Goal: Task Accomplishment & Management: Use online tool/utility

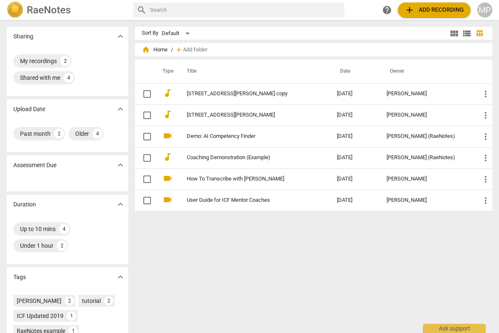
click at [431, 10] on span "add Add recording" at bounding box center [433, 10] width 59 height 10
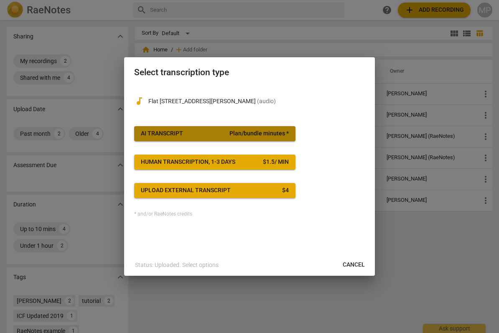
click at [247, 132] on span "Plan/bundle minutes *" at bounding box center [258, 134] width 59 height 8
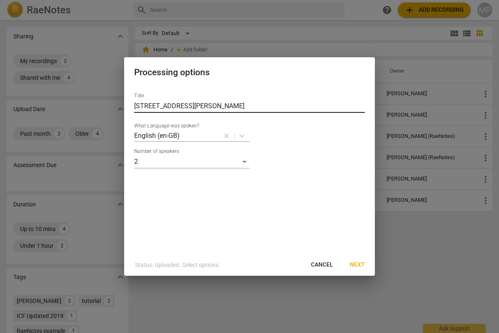
click at [262, 106] on input "[STREET_ADDRESS][PERSON_NAME]" at bounding box center [249, 105] width 231 height 13
drag, startPoint x: 267, startPoint y: 106, endPoint x: 87, endPoint y: 104, distance: 180.5
click at [87, 104] on div "Processing options Title Flat [STREET_ADDRESS][PERSON_NAME] What Language was s…" at bounding box center [249, 166] width 499 height 333
type input "[PERSON_NAME] [DATE]"
click at [355, 266] on span "Next" at bounding box center [357, 265] width 15 height 8
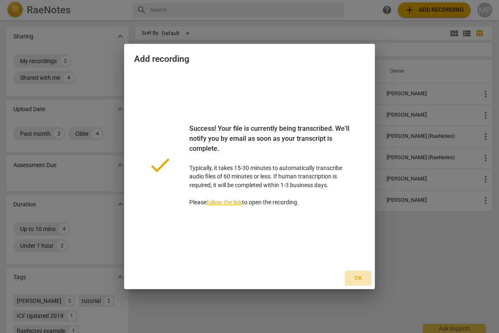
click at [361, 280] on span "Ok" at bounding box center [357, 278] width 13 height 8
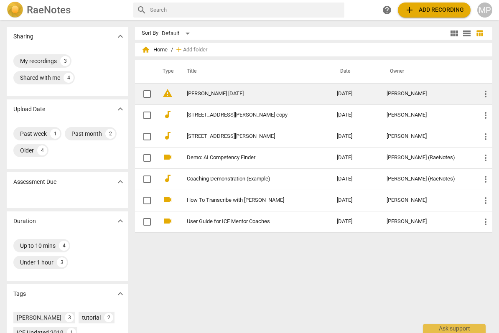
click at [218, 95] on link "[PERSON_NAME] [DATE]" at bounding box center [247, 94] width 120 height 6
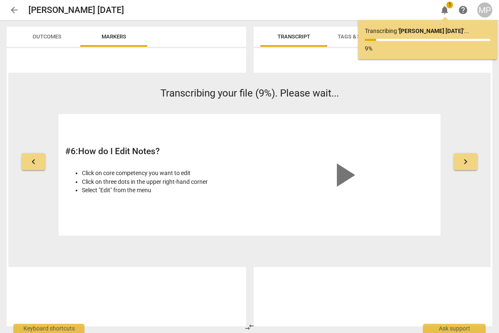
click at [462, 95] on div "keyboard_arrow_left Transcribing your file (9%). Please wait... # 6 : How do I …" at bounding box center [249, 161] width 482 height 150
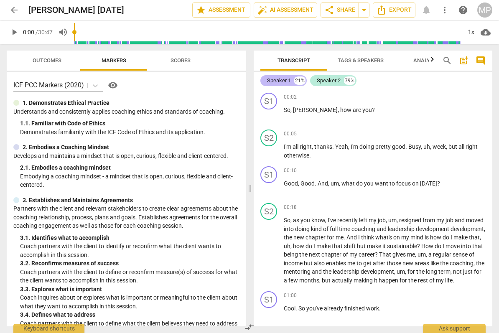
click at [281, 82] on div "Speaker 1" at bounding box center [279, 80] width 24 height 8
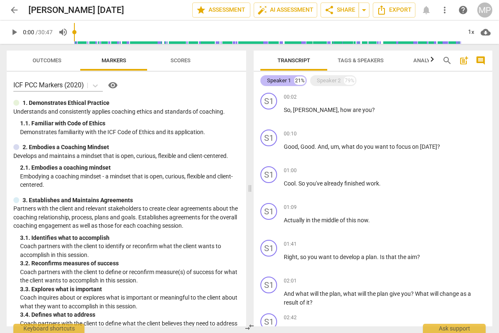
click at [280, 82] on div "Speaker 1" at bounding box center [279, 80] width 24 height 8
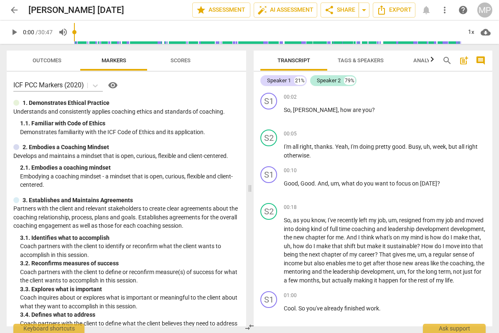
click at [348, 56] on span "Tags & Speakers" at bounding box center [361, 60] width 66 height 11
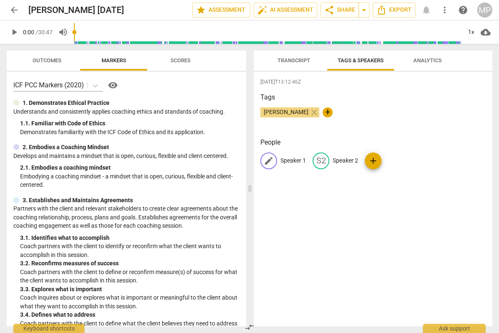
click at [290, 162] on p "Speaker 1" at bounding box center [292, 160] width 25 height 9
type input "Coach"
click at [403, 157] on p "Speaker 2" at bounding box center [399, 160] width 25 height 9
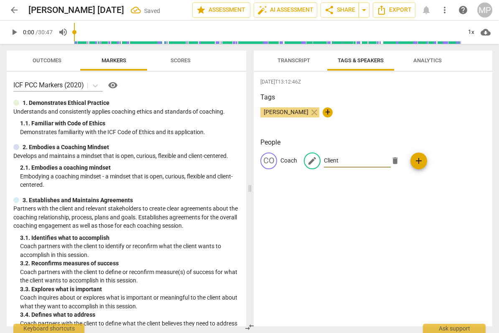
type input "Client"
click at [403, 237] on div "[DATE]T13:12:46Z Tags [PERSON_NAME] close + People CO Coach edit Client delete …" at bounding box center [373, 199] width 239 height 254
click at [419, 62] on span "Analytics" at bounding box center [427, 60] width 28 height 6
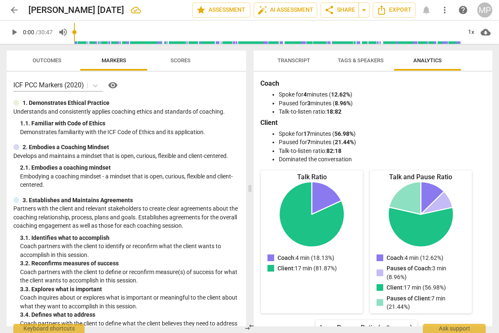
click at [292, 62] on span "Transcript" at bounding box center [293, 60] width 33 height 6
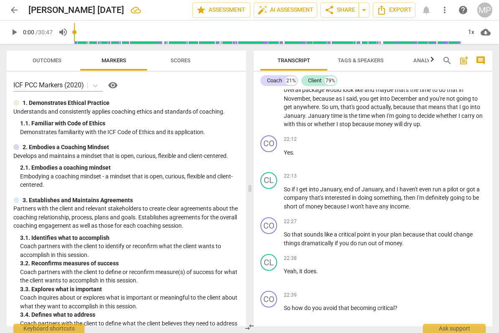
scroll to position [3271, 0]
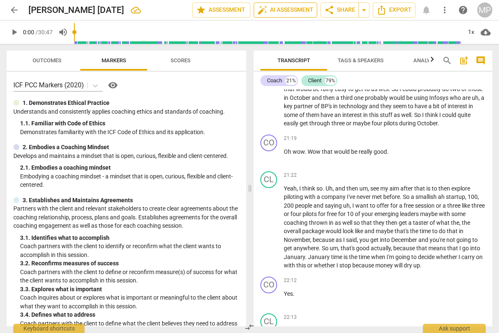
click at [284, 9] on span "auto_fix_high AI Assessment" at bounding box center [285, 10] width 56 height 10
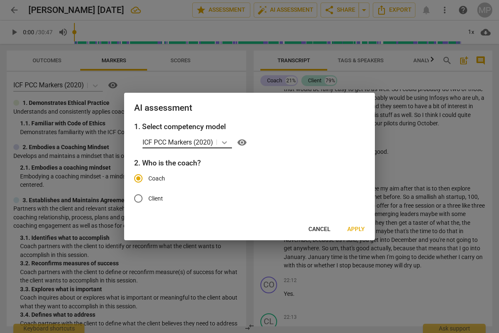
click at [224, 144] on icon at bounding box center [224, 142] width 8 height 8
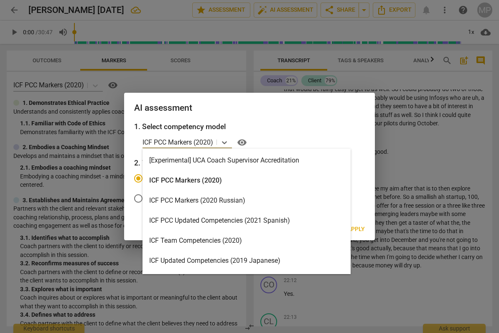
scroll to position [0, 0]
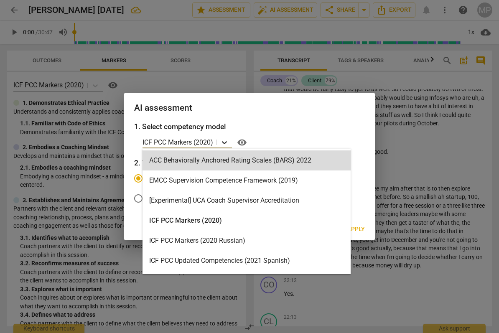
click at [229, 142] on icon at bounding box center [224, 142] width 8 height 8
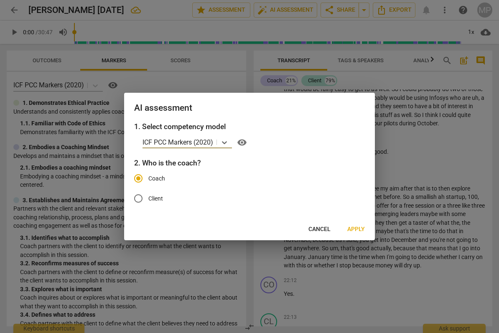
click at [357, 232] on span "Apply" at bounding box center [356, 229] width 18 height 8
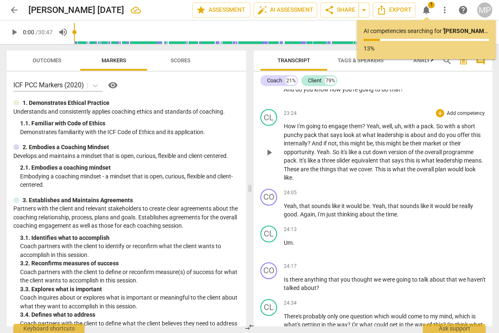
scroll to position [3741, 0]
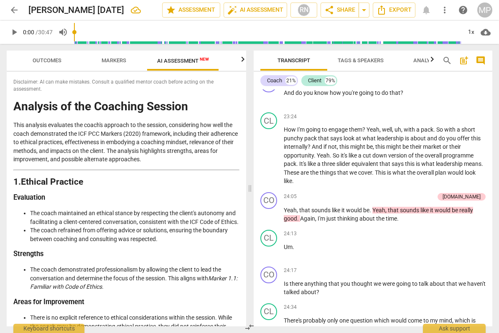
click at [191, 61] on span "AI Assessment New" at bounding box center [183, 61] width 52 height 6
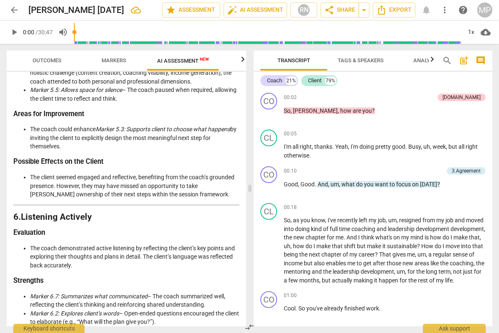
scroll to position [0, 0]
click at [391, 9] on span "Export" at bounding box center [393, 10] width 35 height 10
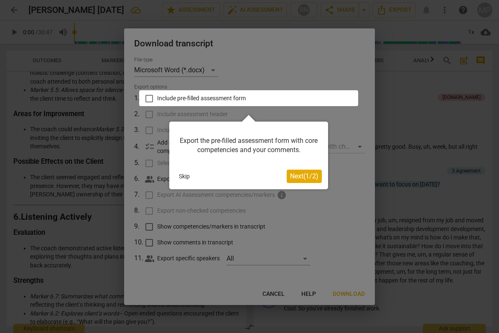
click at [303, 176] on span "Next ( 1 / 2 )" at bounding box center [304, 176] width 28 height 8
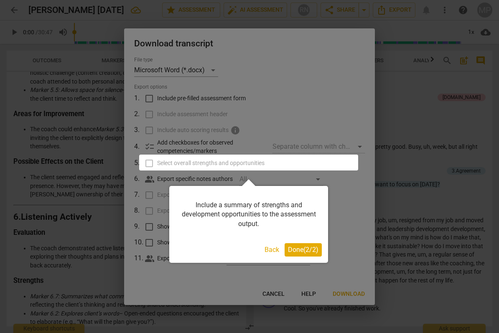
click at [310, 251] on span "Done ( 2 / 2 )" at bounding box center [303, 250] width 30 height 8
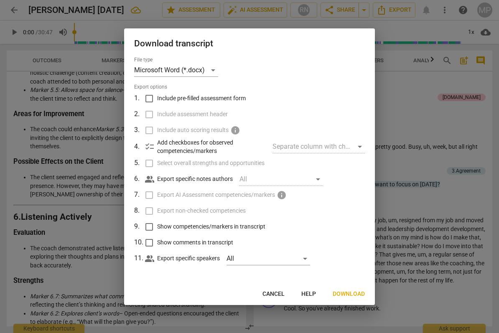
click at [348, 293] on span "Download" at bounding box center [349, 294] width 32 height 8
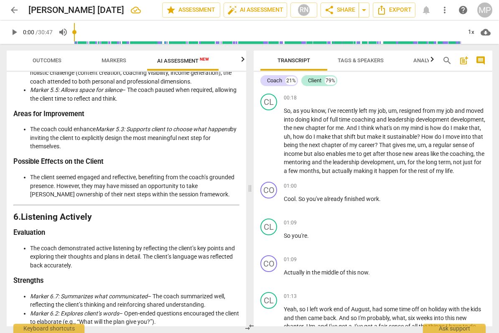
scroll to position [117, 0]
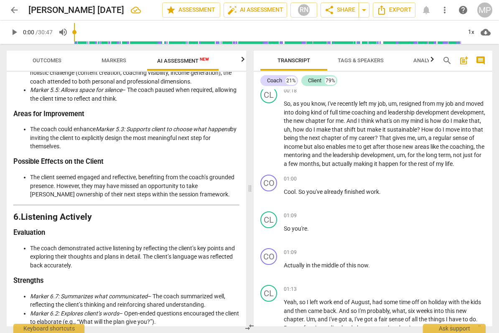
click at [14, 28] on span "play_arrow" at bounding box center [14, 32] width 10 height 10
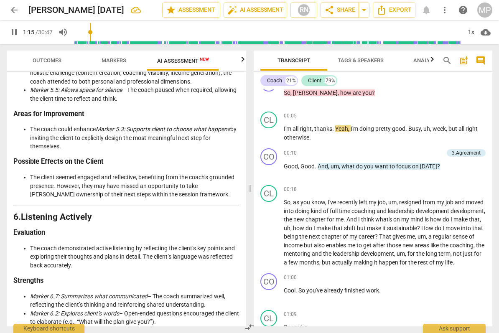
click at [91, 32] on input "range" at bounding box center [267, 32] width 387 height 27
click at [110, 33] on input "range" at bounding box center [267, 32] width 387 height 27
click at [104, 32] on input "range" at bounding box center [267, 32] width 387 height 27
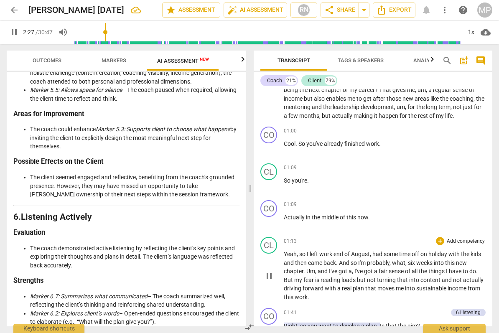
scroll to position [165, 0]
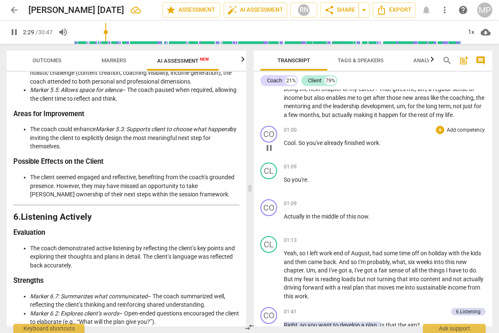
click at [290, 146] on span "Cool" at bounding box center [290, 143] width 12 height 7
drag, startPoint x: 107, startPoint y: 33, endPoint x: 94, endPoint y: 33, distance: 13.8
click at [94, 33] on input "range" at bounding box center [267, 32] width 387 height 27
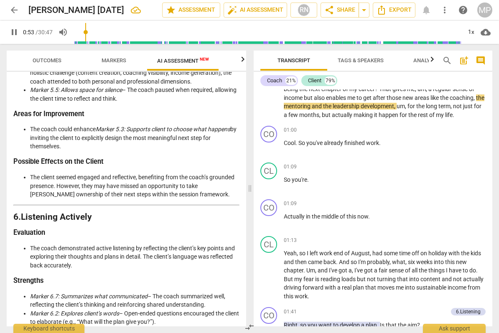
drag, startPoint x: 94, startPoint y: 33, endPoint x: 87, endPoint y: 33, distance: 6.7
click at [87, 33] on input "range" at bounding box center [267, 32] width 387 height 27
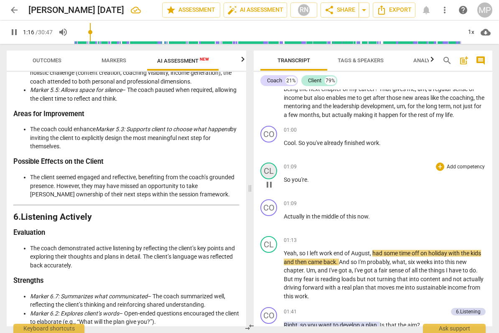
click at [269, 178] on div "CL" at bounding box center [268, 171] width 17 height 17
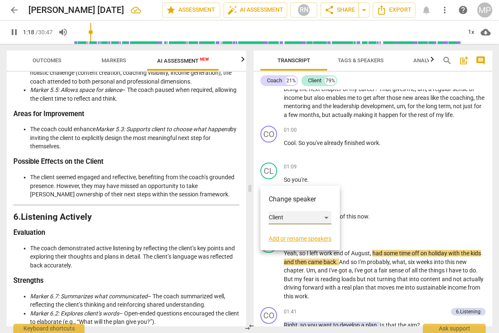
click at [300, 221] on div "Client" at bounding box center [300, 217] width 63 height 13
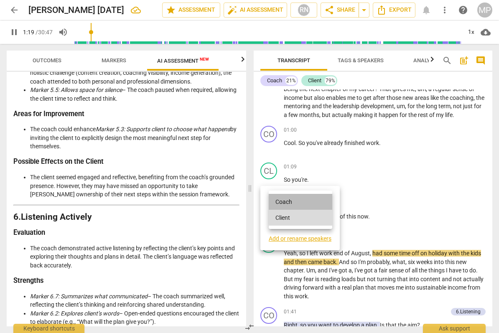
click at [289, 202] on li "Coach" at bounding box center [300, 202] width 63 height 16
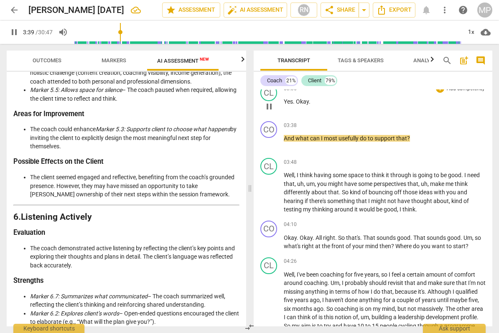
scroll to position [734, 0]
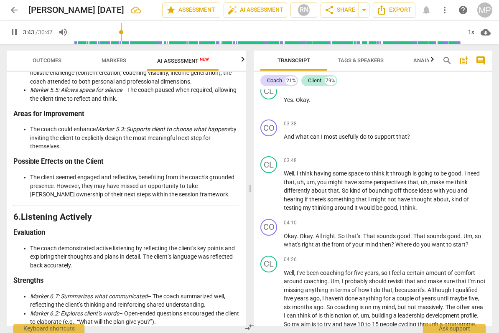
click at [13, 32] on span "pause" at bounding box center [14, 32] width 10 height 10
type input "224"
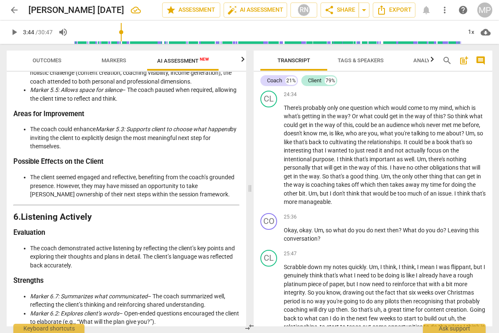
scroll to position [3953, 0]
